Goal: Find contact information: Find contact information

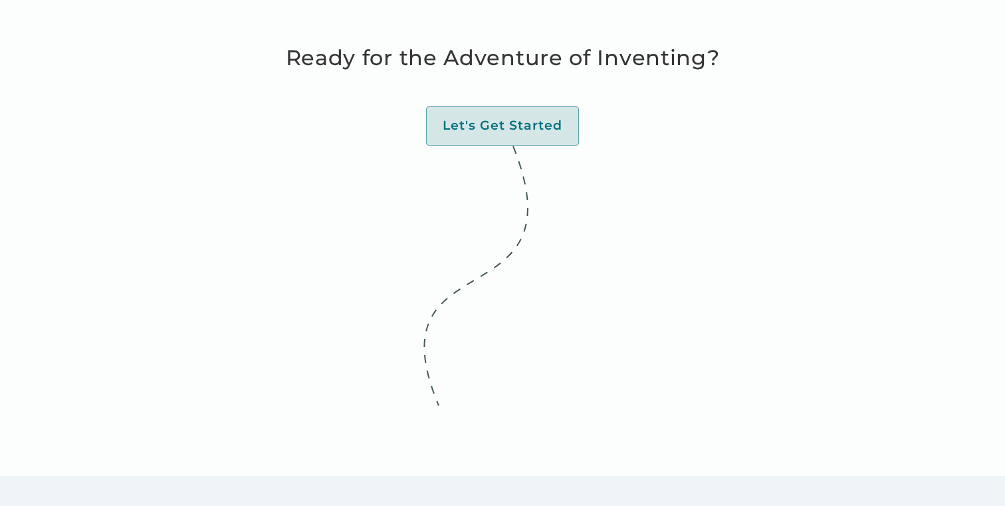
scroll to position [5723, 0]
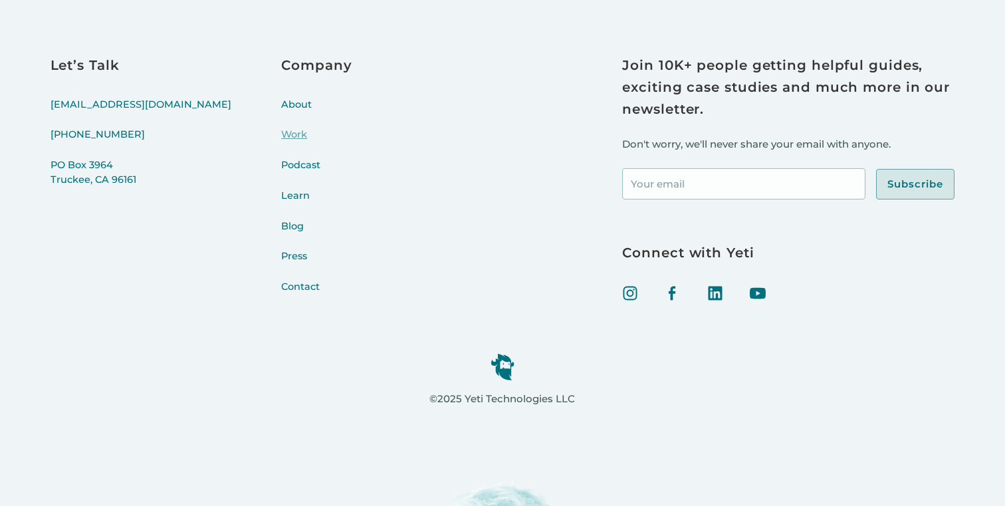
click at [281, 146] on link "Work" at bounding box center [316, 143] width 70 height 31
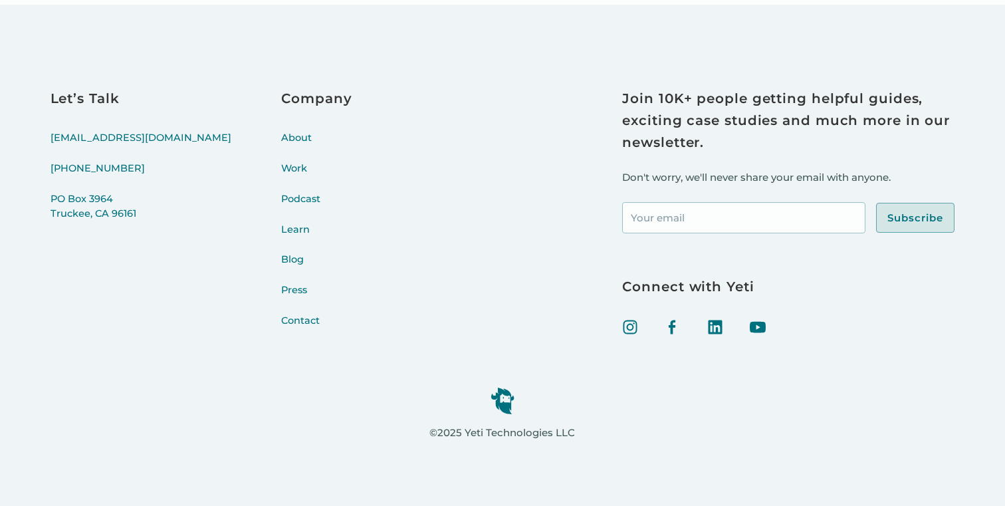
scroll to position [4673, 0]
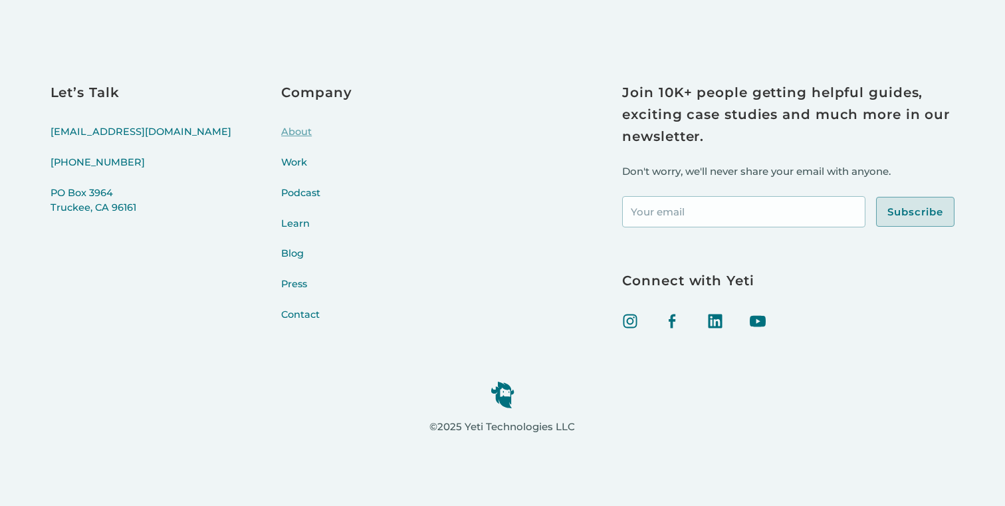
click at [281, 125] on link "About" at bounding box center [316, 140] width 70 height 31
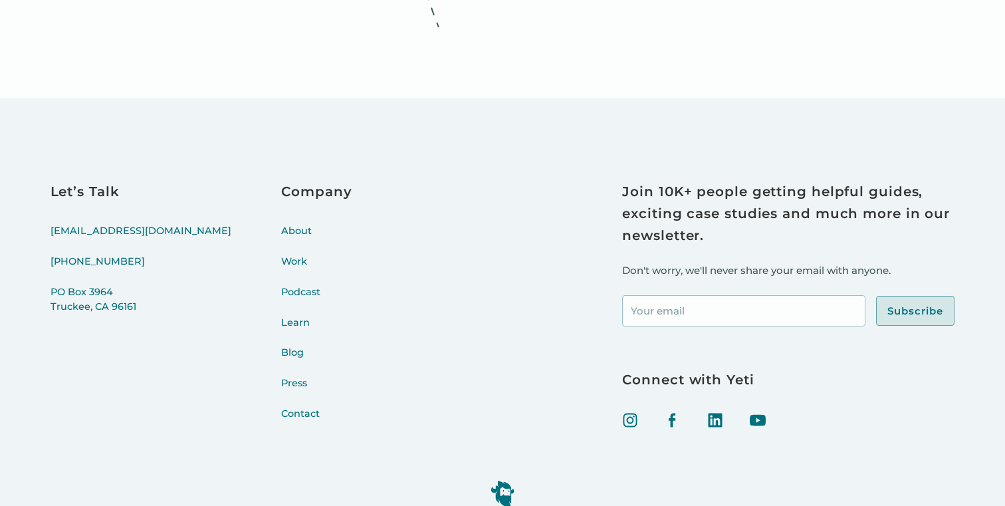
scroll to position [5466, 0]
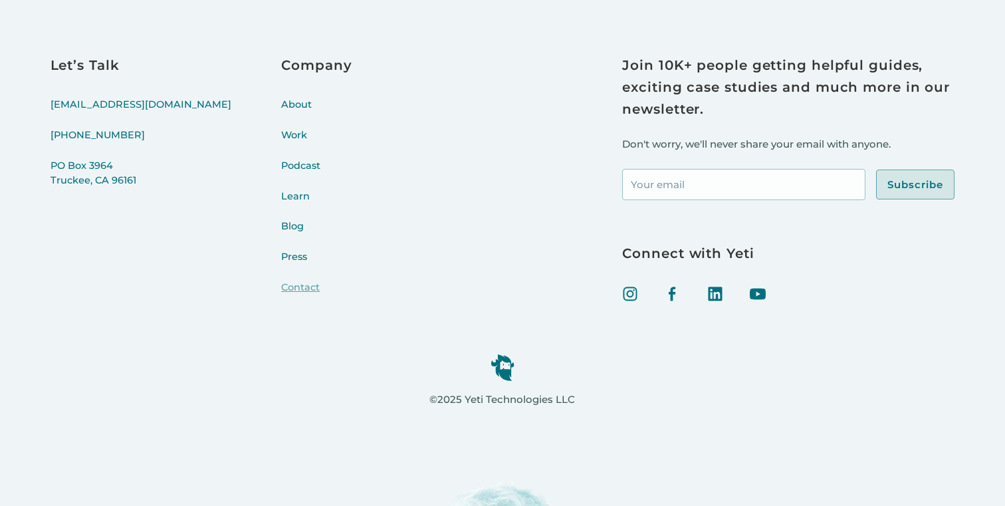
click at [281, 285] on link "Contact" at bounding box center [316, 295] width 70 height 31
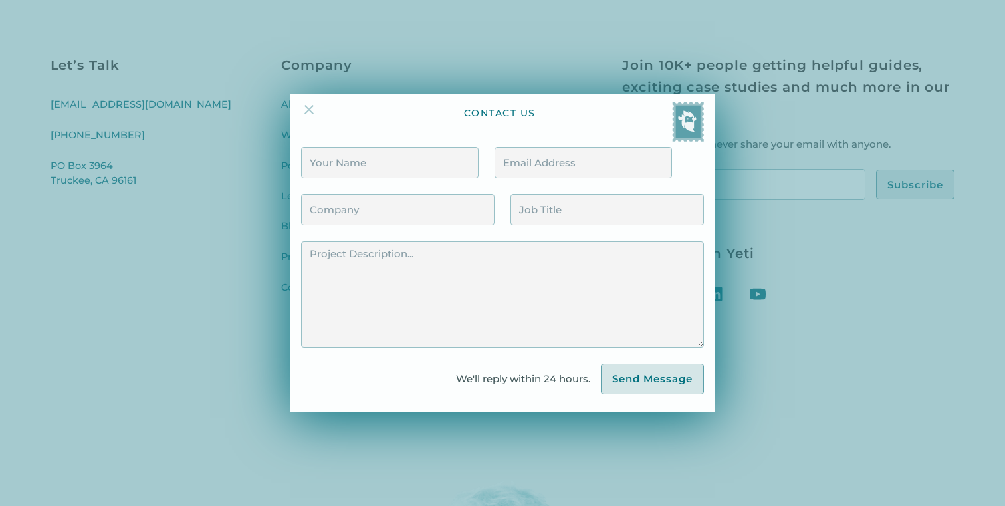
click at [312, 109] on img at bounding box center [309, 110] width 16 height 16
